Goal: Information Seeking & Learning: Compare options

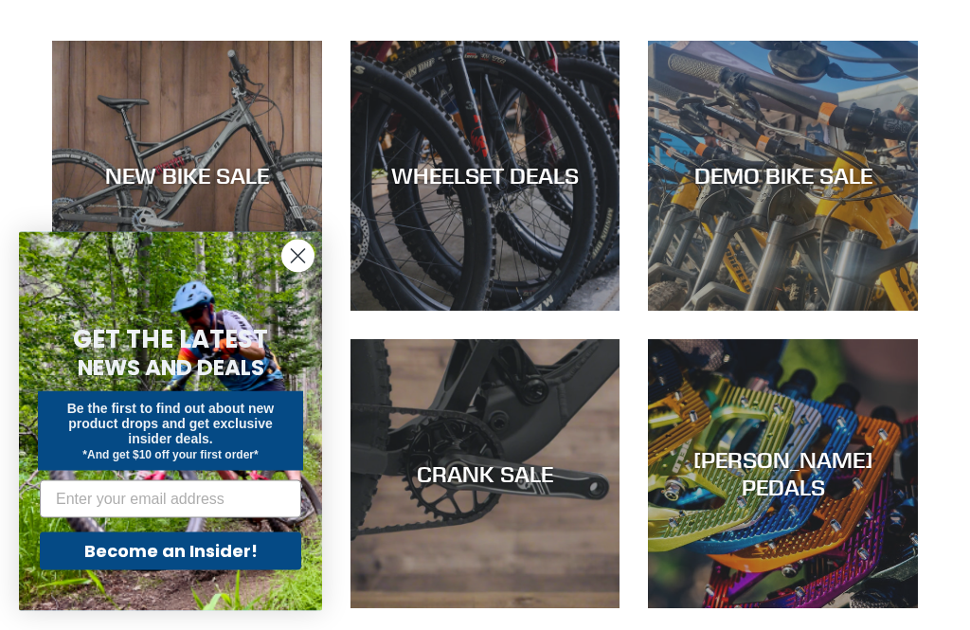
scroll to position [528, 0]
click at [838, 311] on div "DEMO BIKE SALE" at bounding box center [783, 311] width 270 height 0
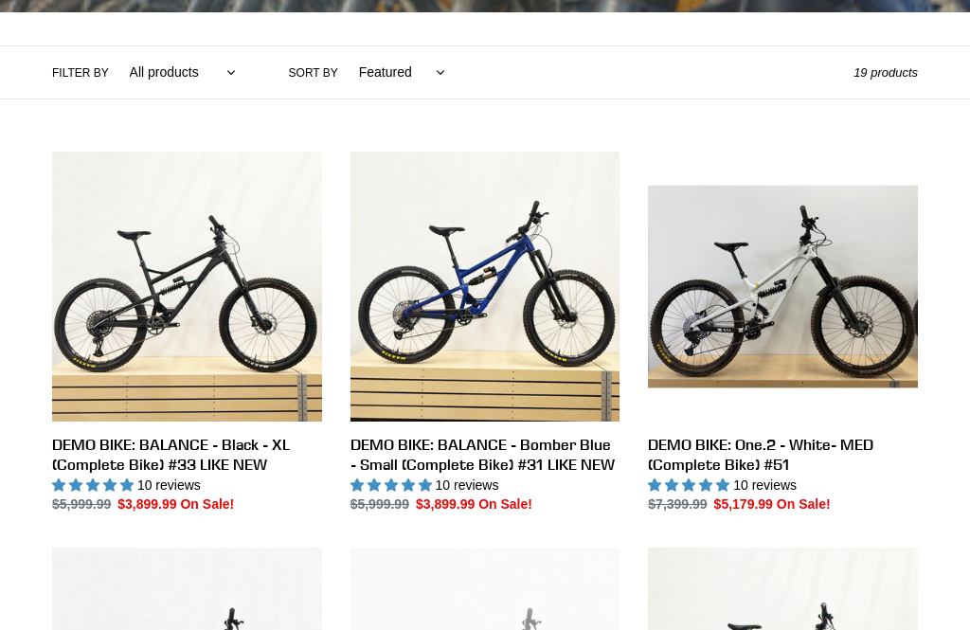
scroll to position [514, 0]
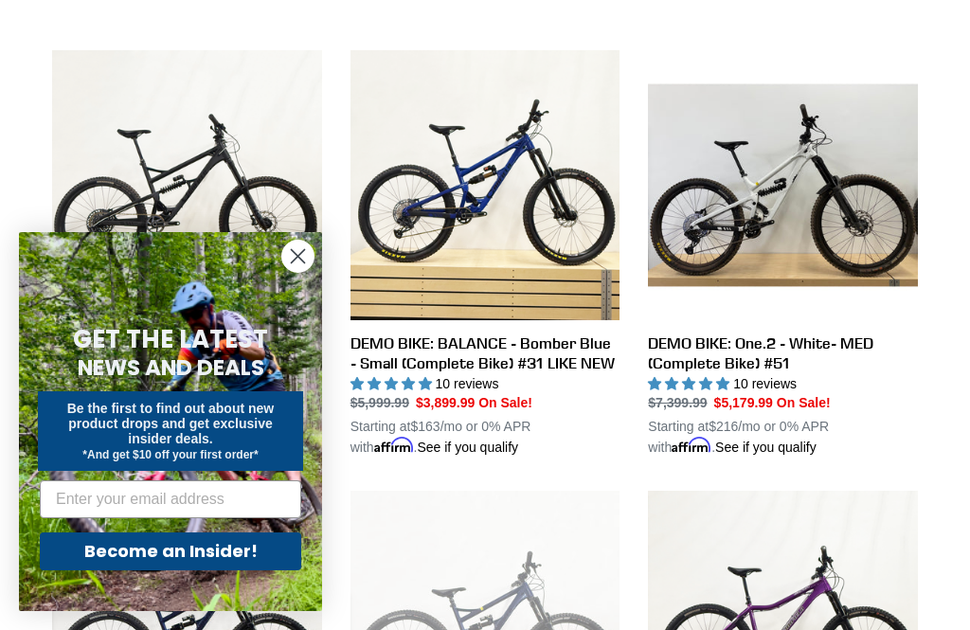
click at [293, 263] on icon "Close dialog" at bounding box center [298, 256] width 13 height 13
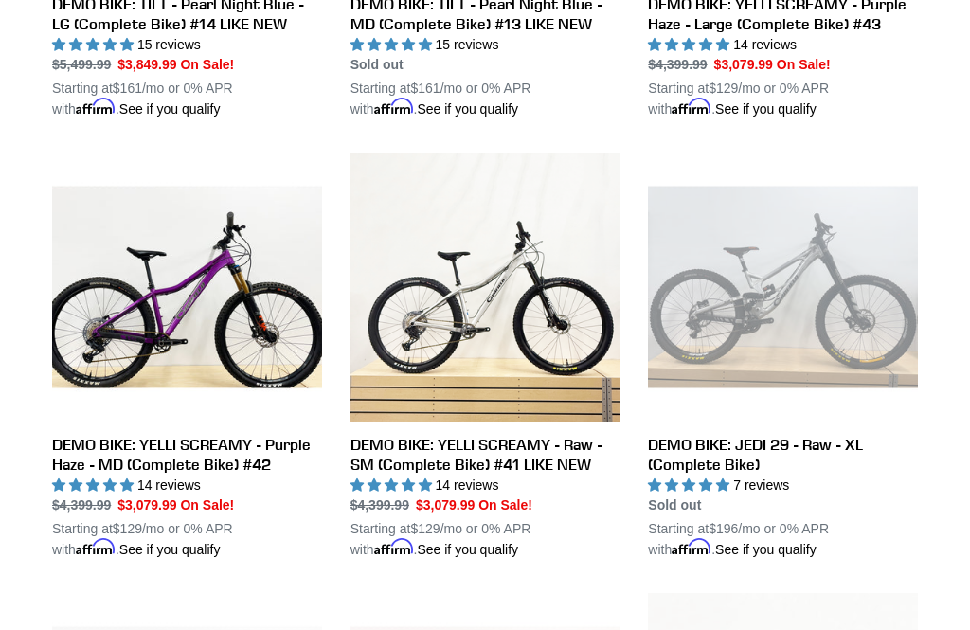
scroll to position [1293, 0]
click at [566, 449] on link "DEMO BIKE: YELLI SCREAMY - Raw - SM (Complete Bike) #41 LIKE NEW" at bounding box center [485, 355] width 270 height 407
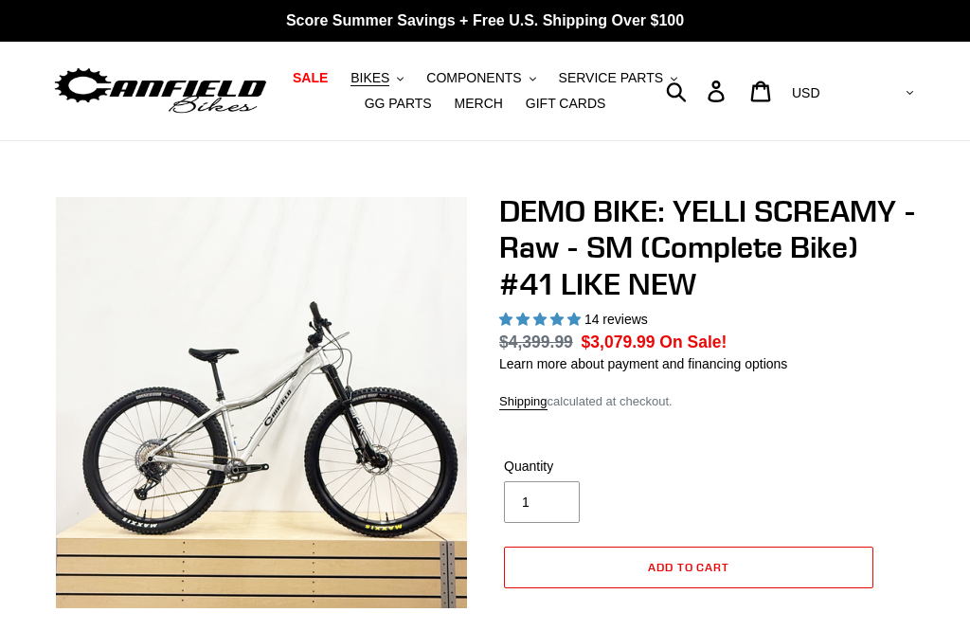
select select "highest-rating"
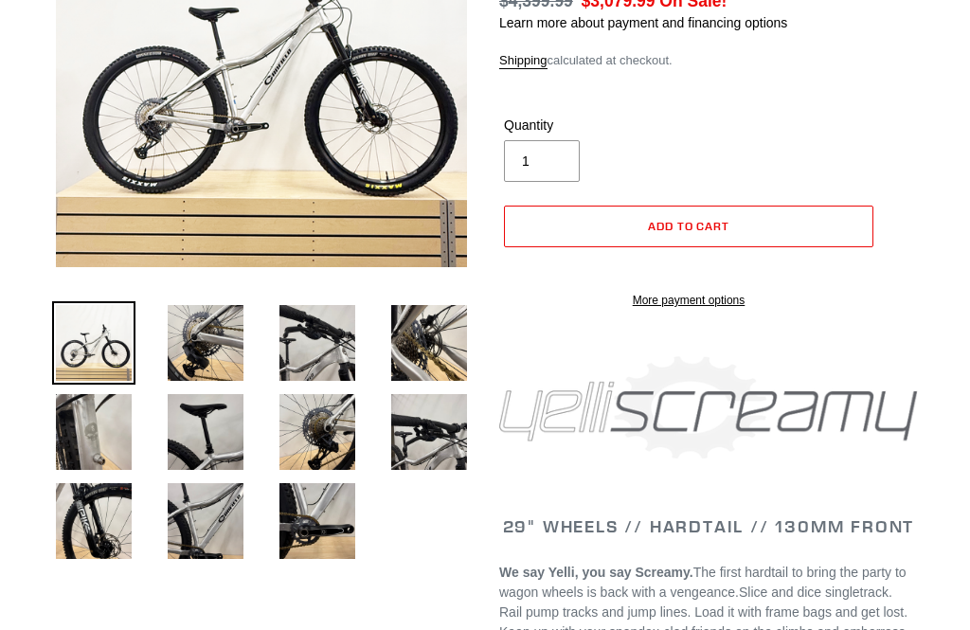
scroll to position [304, 0]
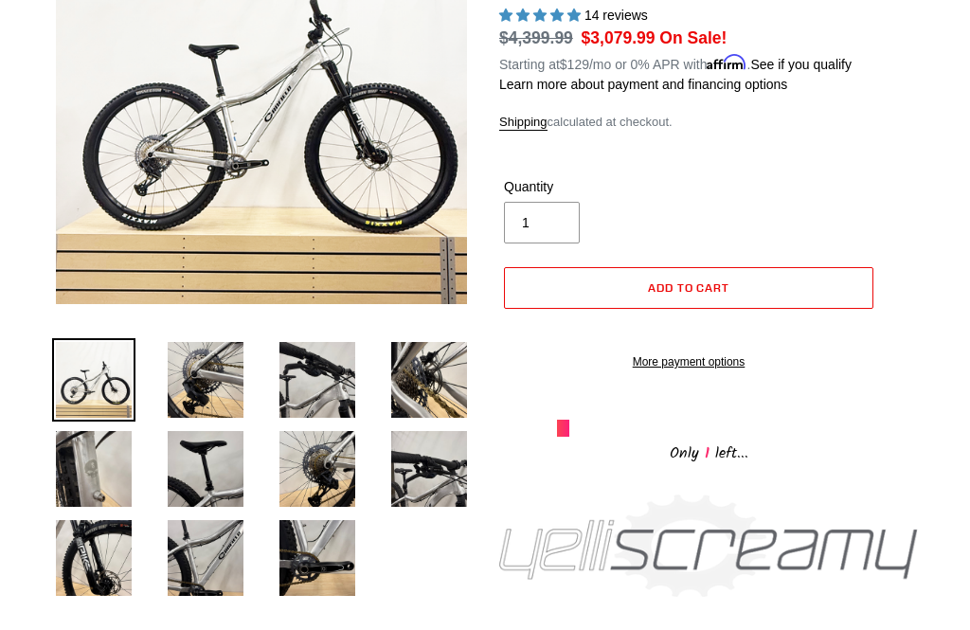
click at [315, 472] on img at bounding box center [317, 468] width 83 height 83
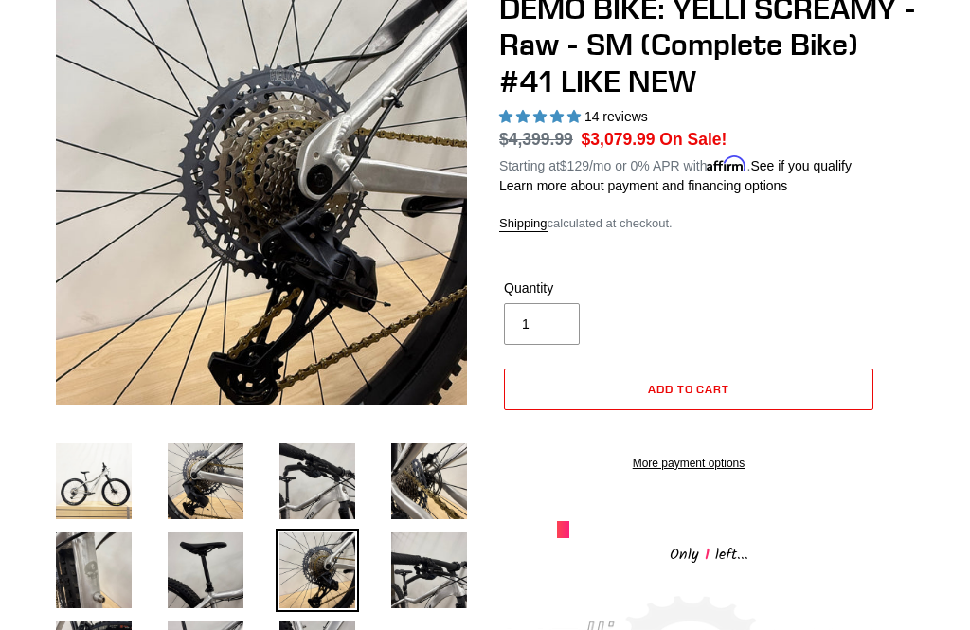
scroll to position [203, 0]
click at [297, 471] on img at bounding box center [317, 480] width 83 height 83
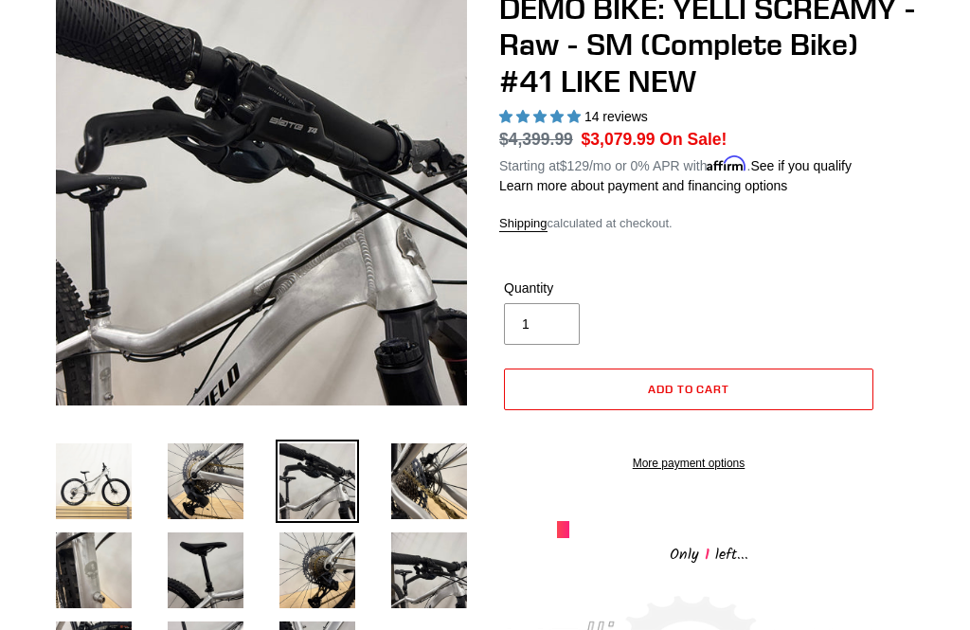
click at [409, 469] on img at bounding box center [428, 480] width 83 height 83
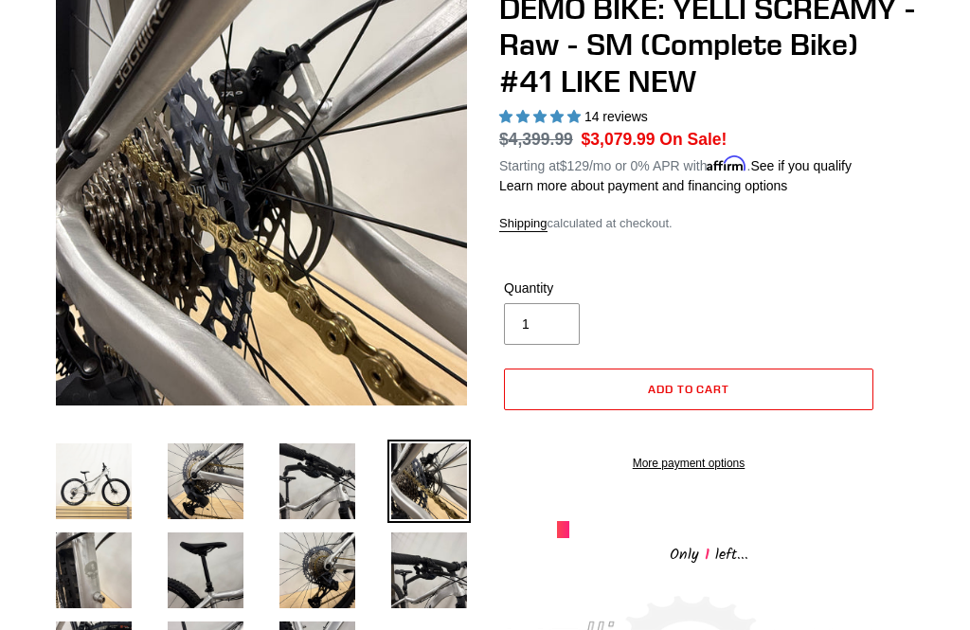
click at [403, 543] on img at bounding box center [428, 569] width 83 height 83
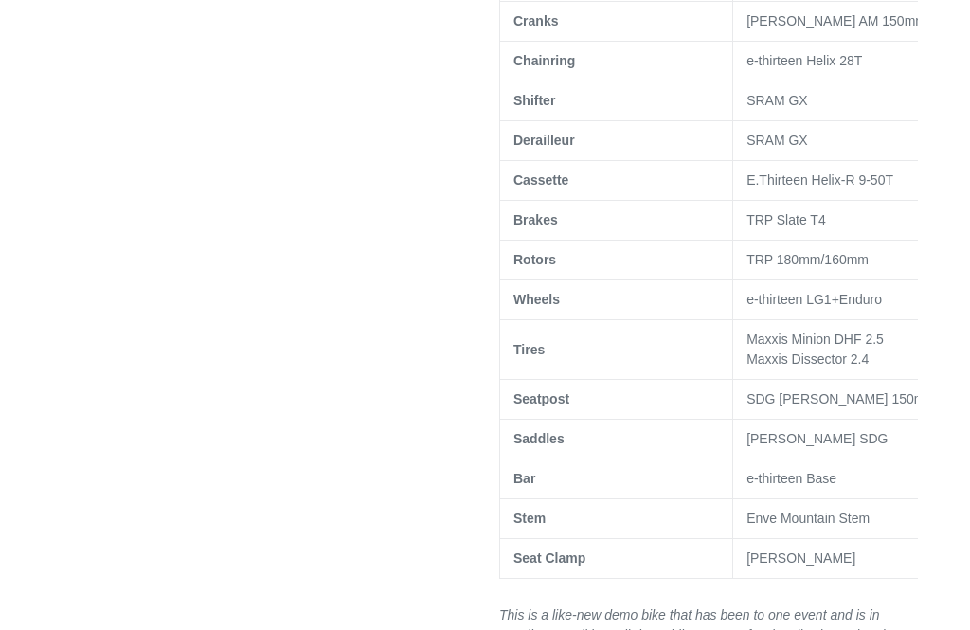
scroll to position [1278, 0]
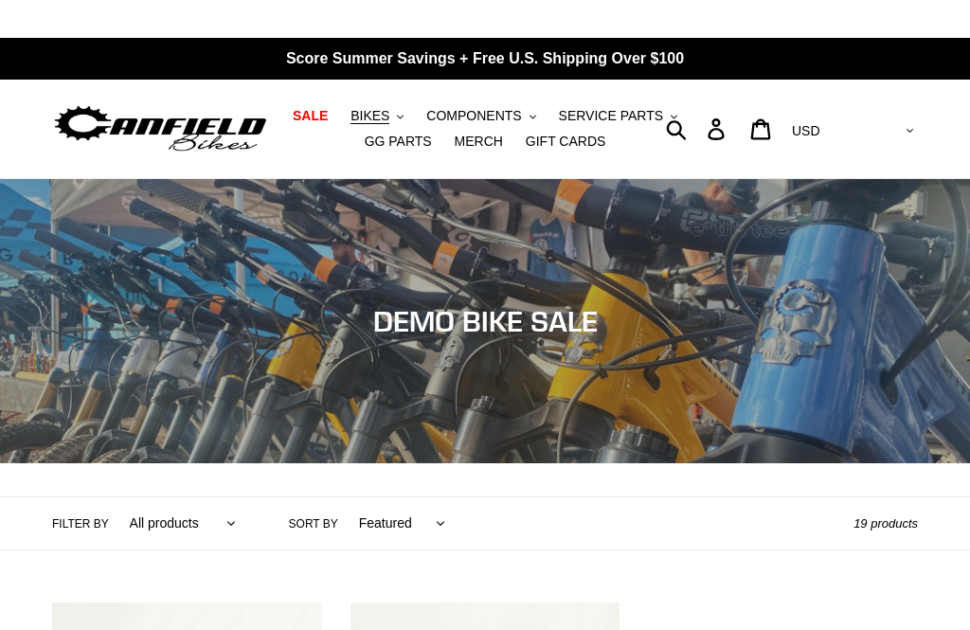
scroll to position [-32, 0]
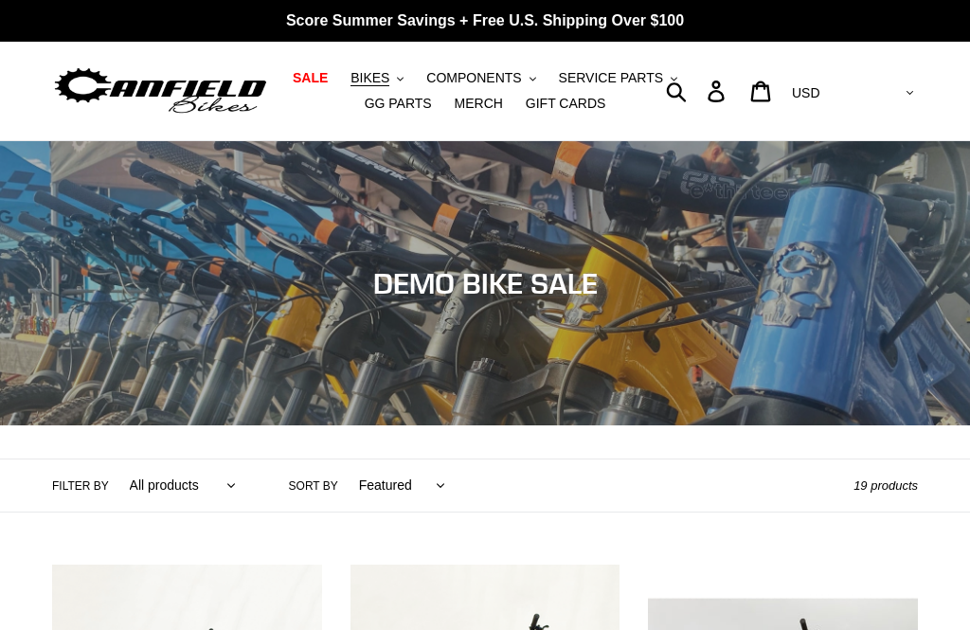
click at [379, 82] on span "BIKES" at bounding box center [369, 78] width 39 height 16
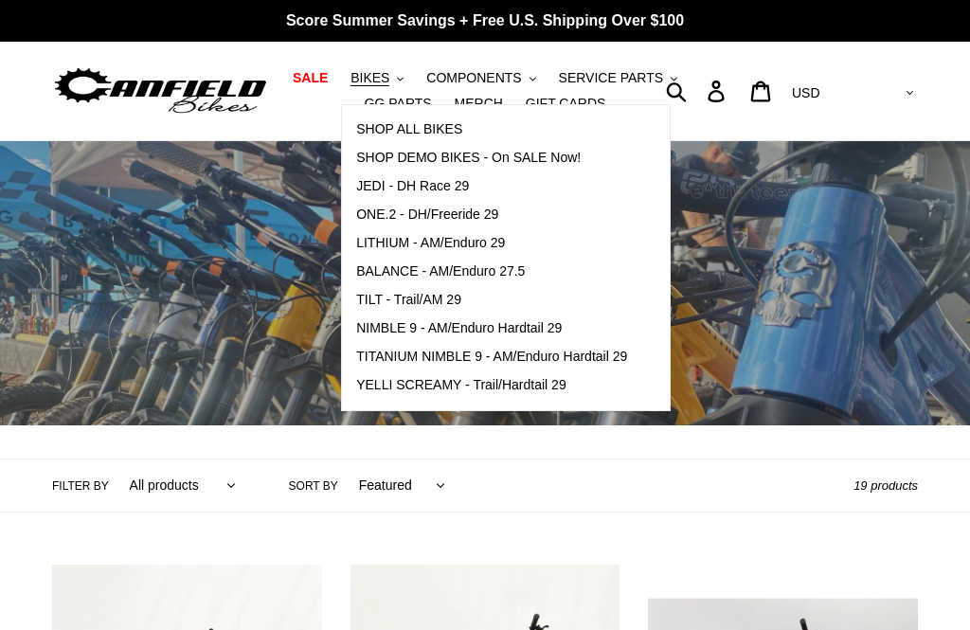
click at [384, 151] on span "SHOP DEMO BIKES - On SALE Now!" at bounding box center [468, 158] width 224 height 16
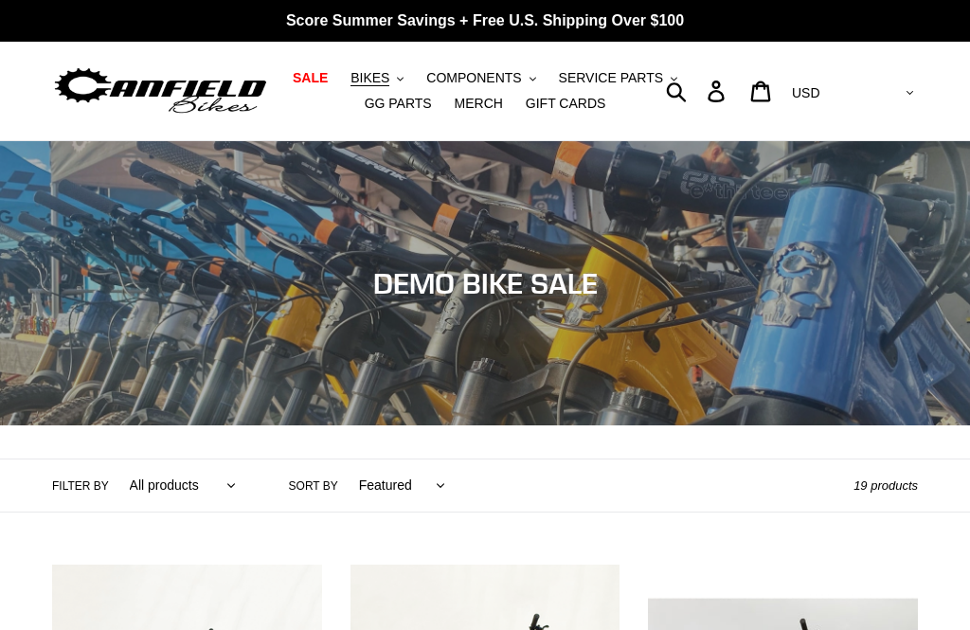
click at [382, 81] on span "BIKES" at bounding box center [369, 78] width 39 height 16
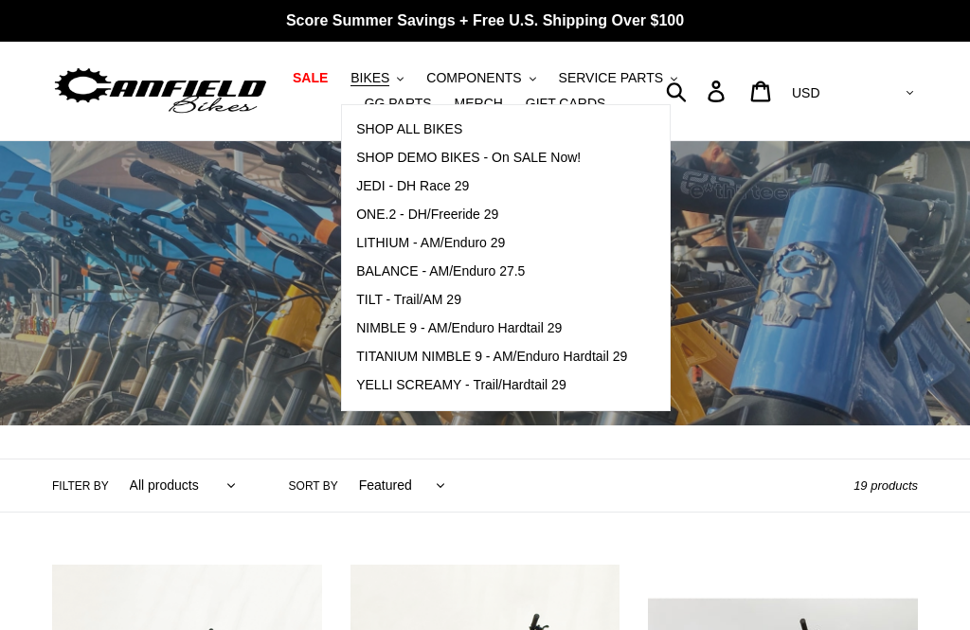
click at [370, 220] on span "ONE.2 - DH/Freeride 29" at bounding box center [427, 214] width 142 height 16
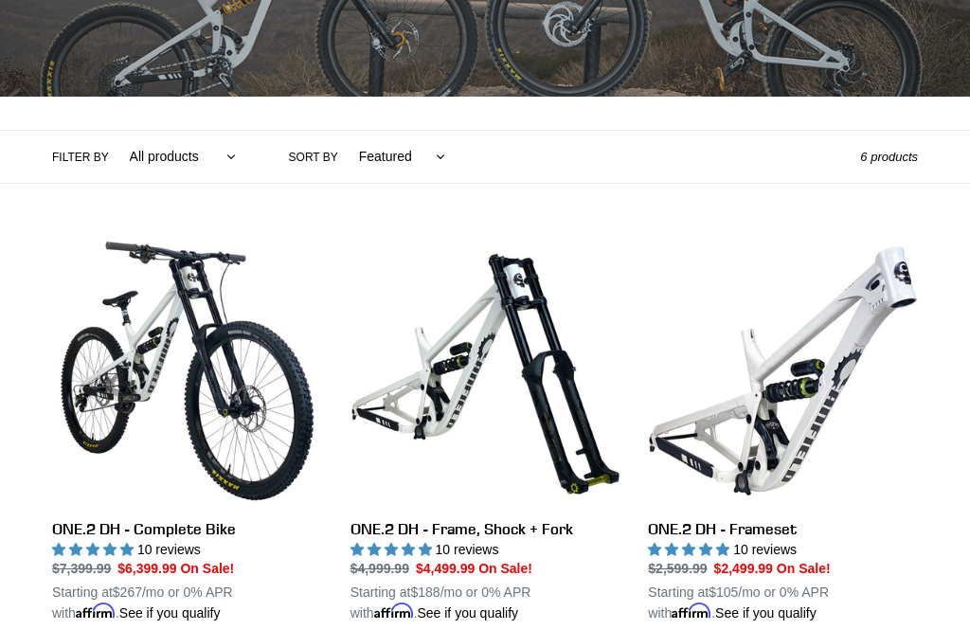
scroll to position [431, 0]
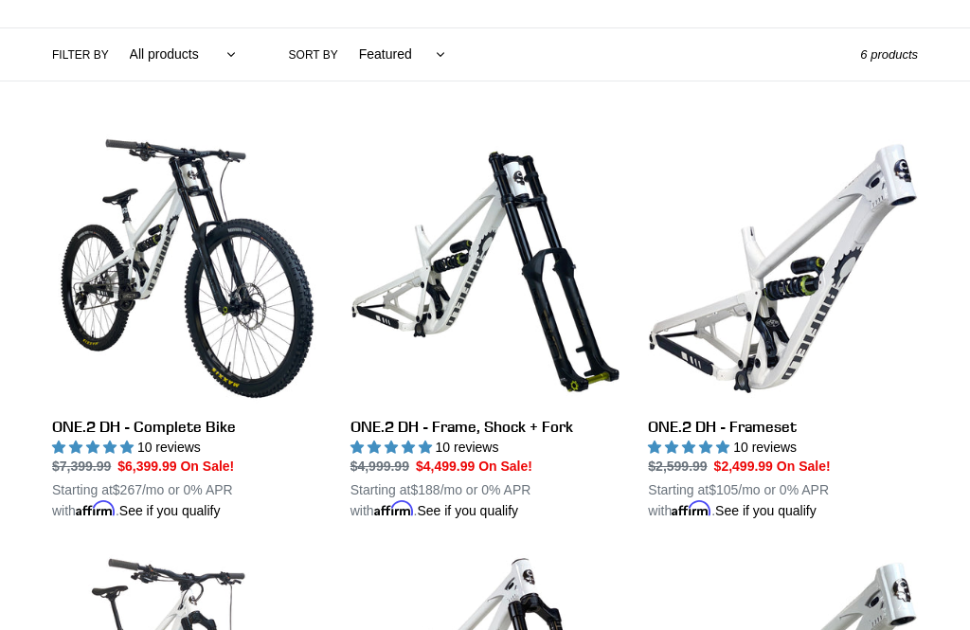
click at [358, 419] on link "ONE.2 DH - Frame, Shock + Fork" at bounding box center [485, 327] width 270 height 387
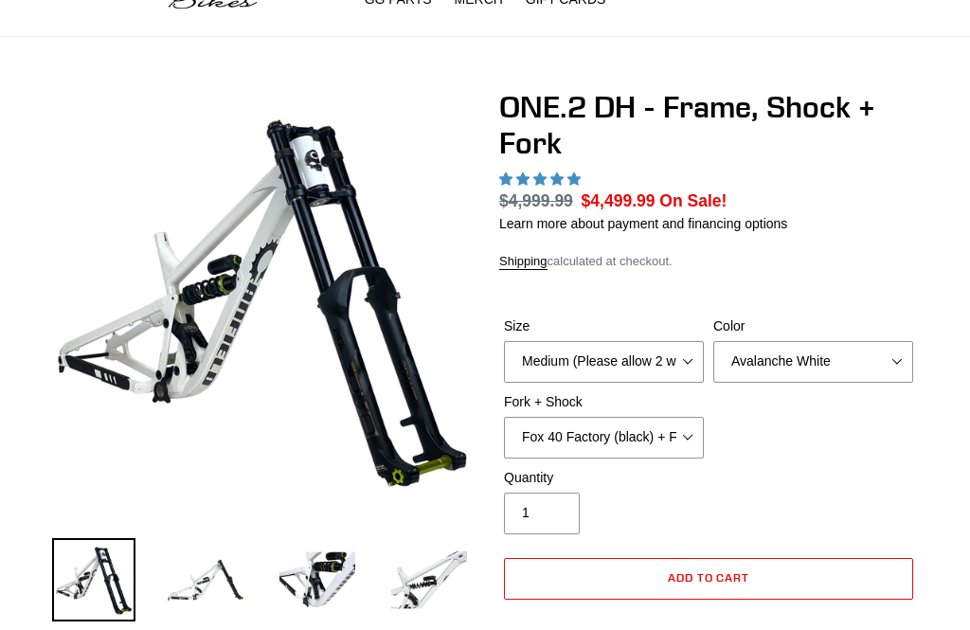
select select "highest-rating"
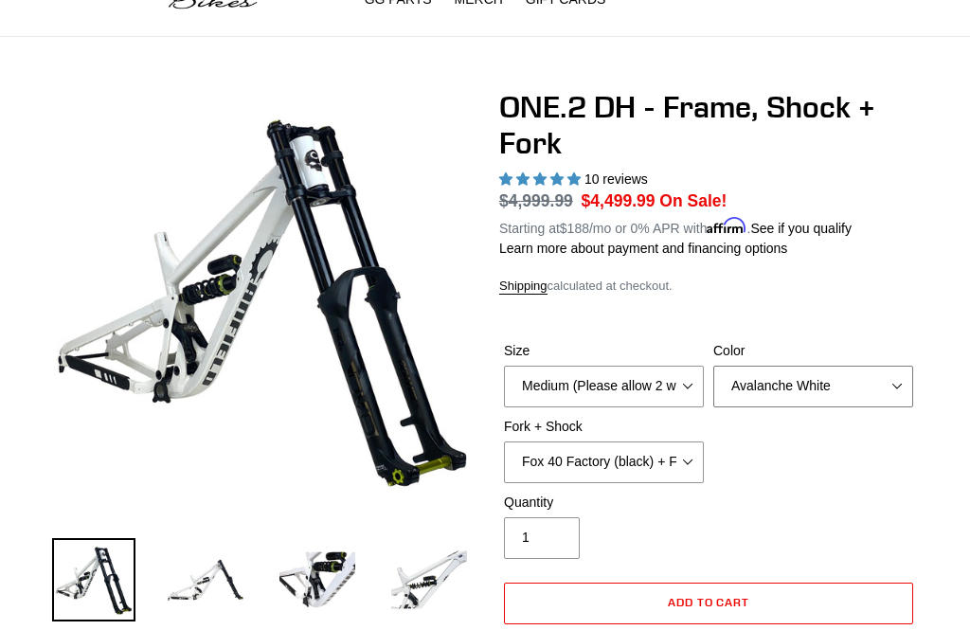
click at [857, 385] on select "Avalanche White Bentonite Grey" at bounding box center [813, 386] width 200 height 42
click at [687, 458] on select "Fox 40 Factory (black) + Fox DHX2 250x75 Fox 40 Factory (orange) + Fox DHX2 250…" at bounding box center [604, 462] width 200 height 42
select select "RockShox BoXXer Ultimate 35mm (red) + RockShox Vivid DH Coil"
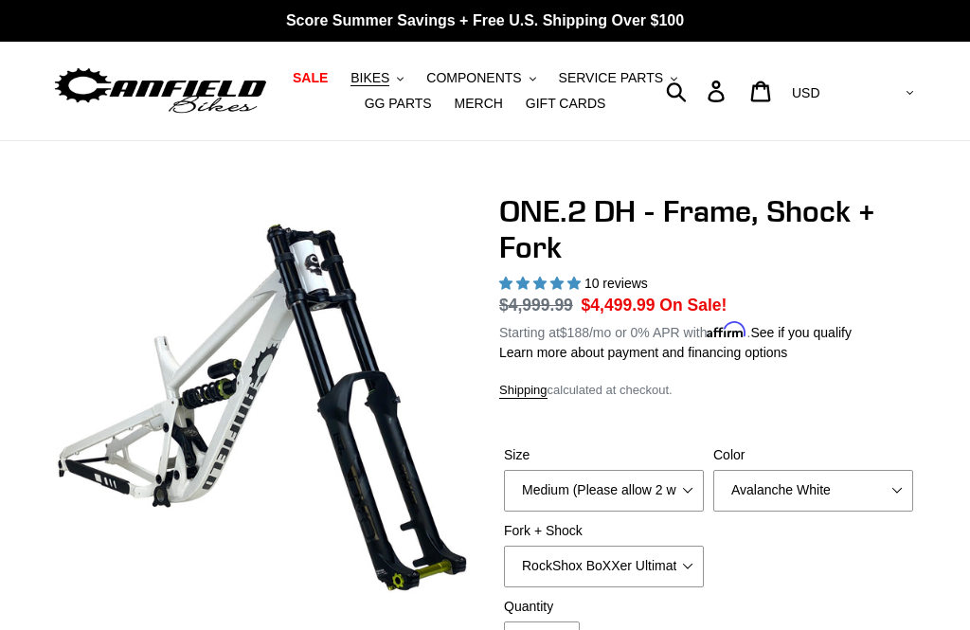
click at [369, 81] on span "BIKES" at bounding box center [369, 78] width 39 height 16
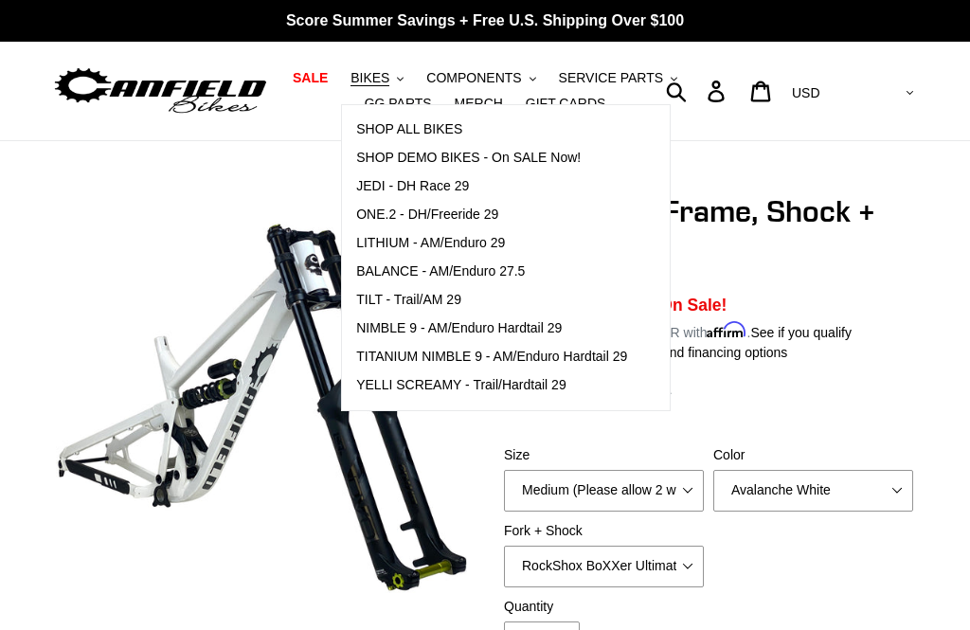
click at [379, 212] on span "ONE.2 - DH/Freeride 29" at bounding box center [427, 214] width 142 height 16
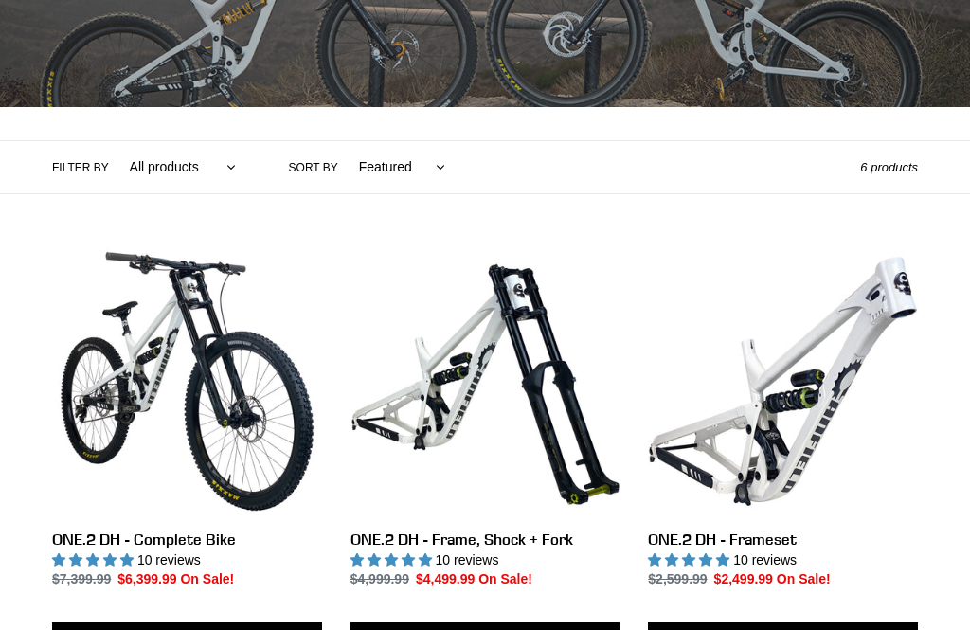
scroll to position [426, 0]
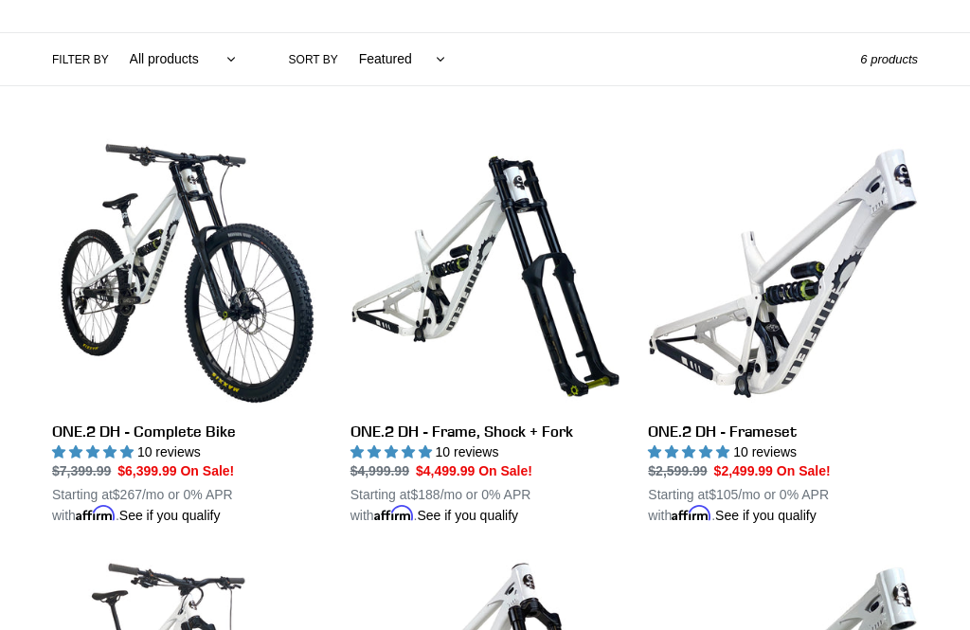
click at [88, 430] on link "ONE.2 DH - Complete Bike" at bounding box center [187, 331] width 270 height 387
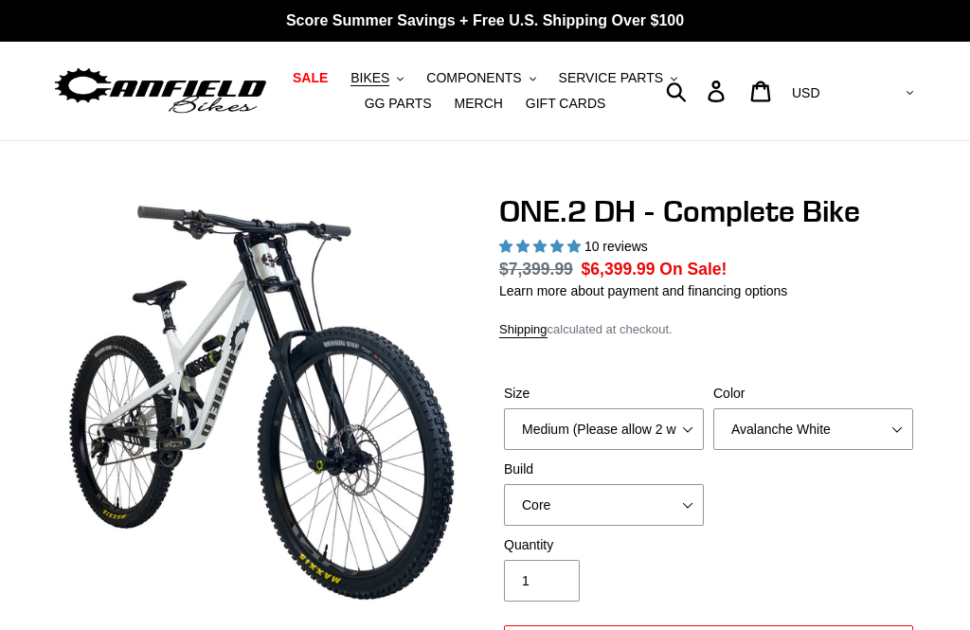
select select "highest-rating"
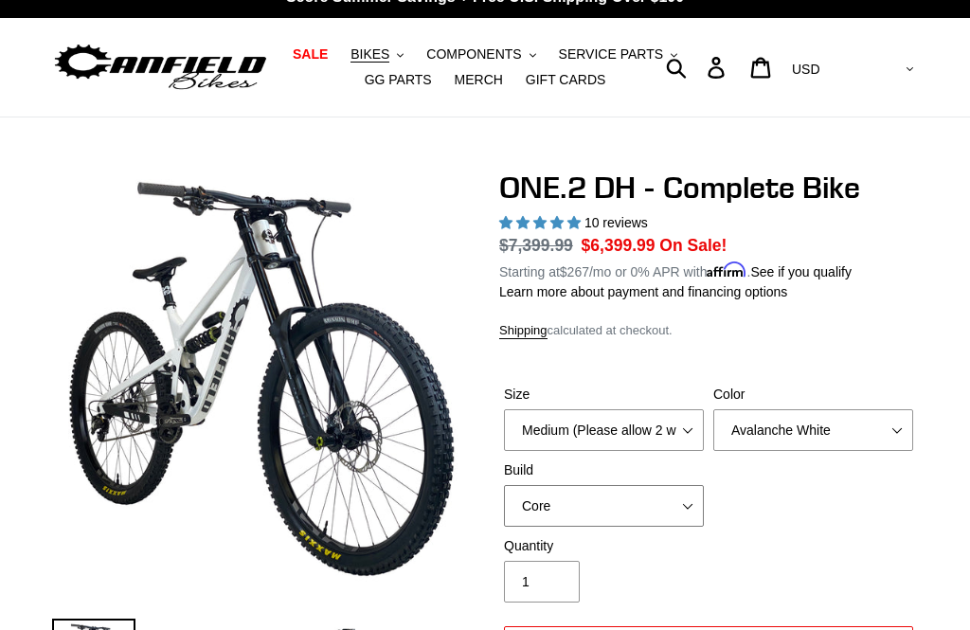
click at [685, 501] on select "Core Pro" at bounding box center [604, 507] width 200 height 42
